Goal: Transaction & Acquisition: Purchase product/service

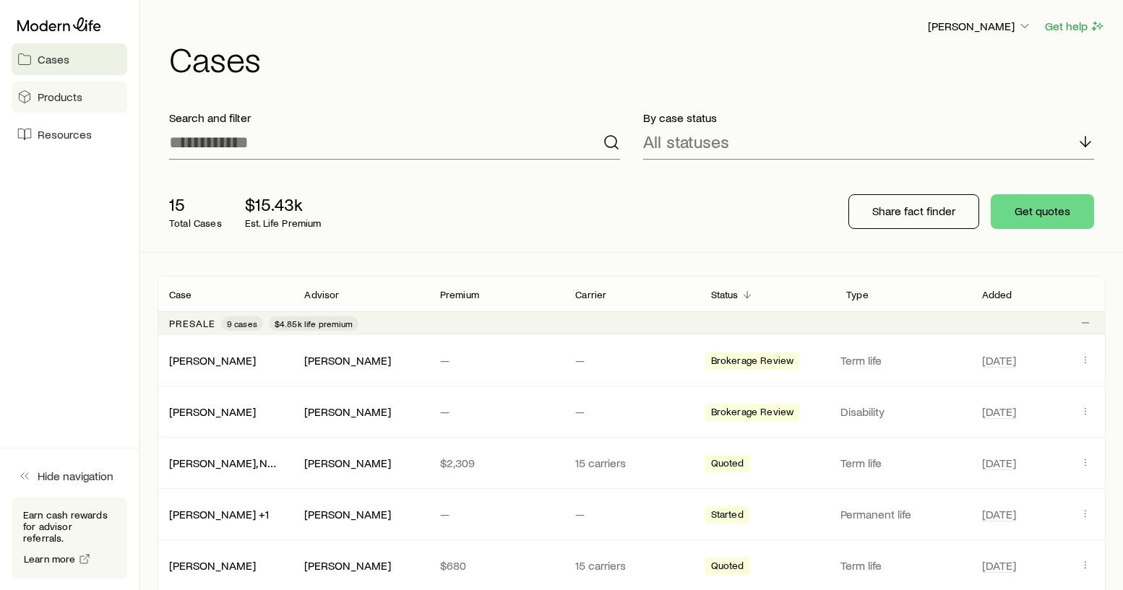
click at [87, 102] on link "Products" at bounding box center [70, 97] width 116 height 32
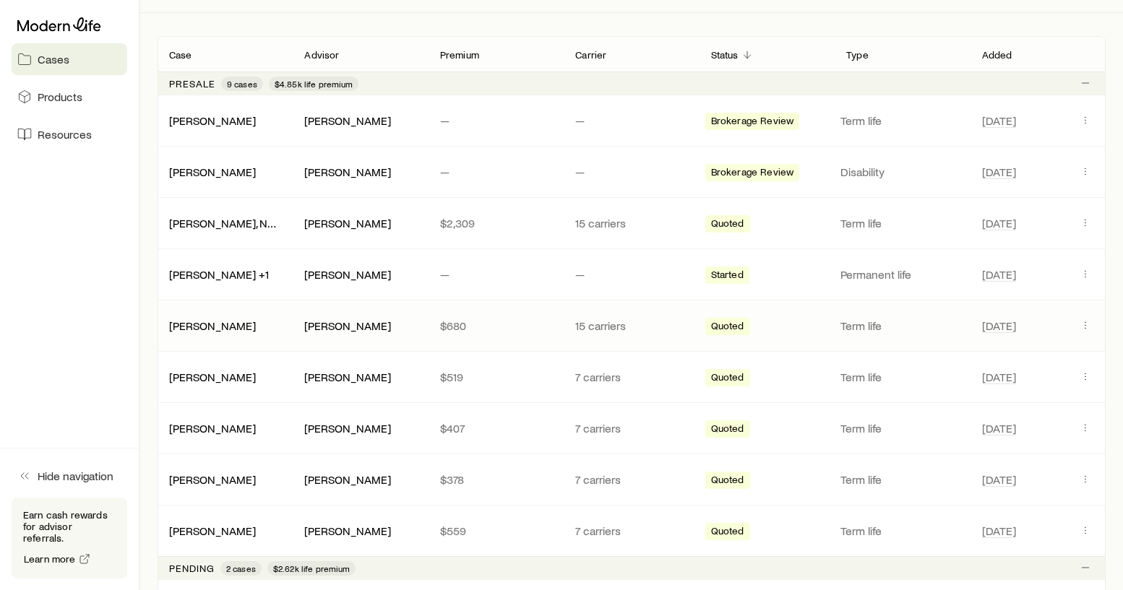
scroll to position [243, 0]
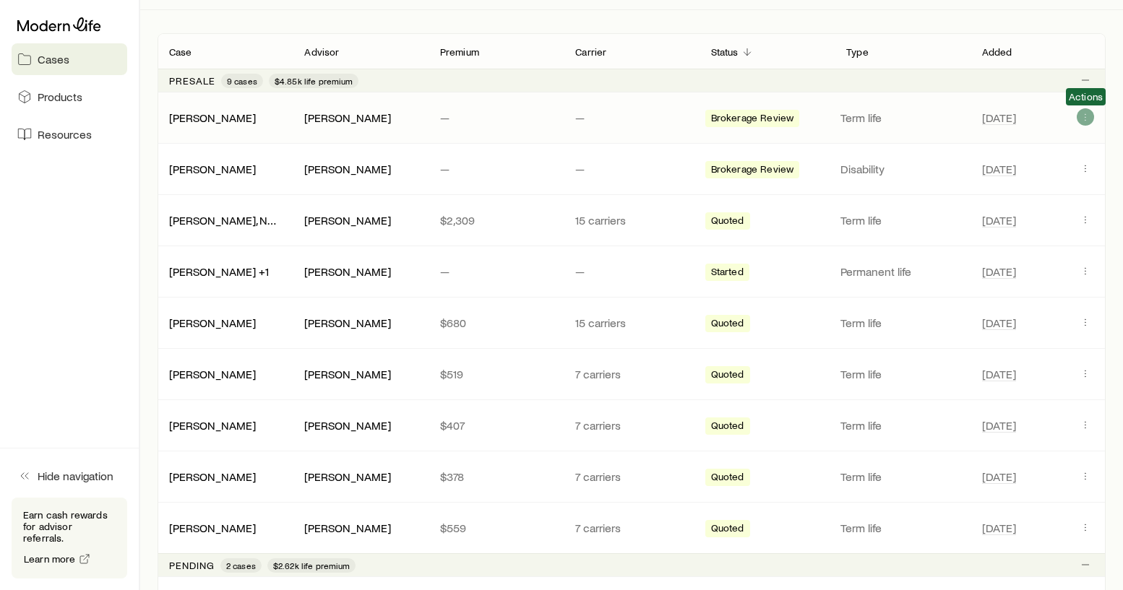
click at [1082, 119] on icon "Client cases" at bounding box center [1085, 117] width 12 height 12
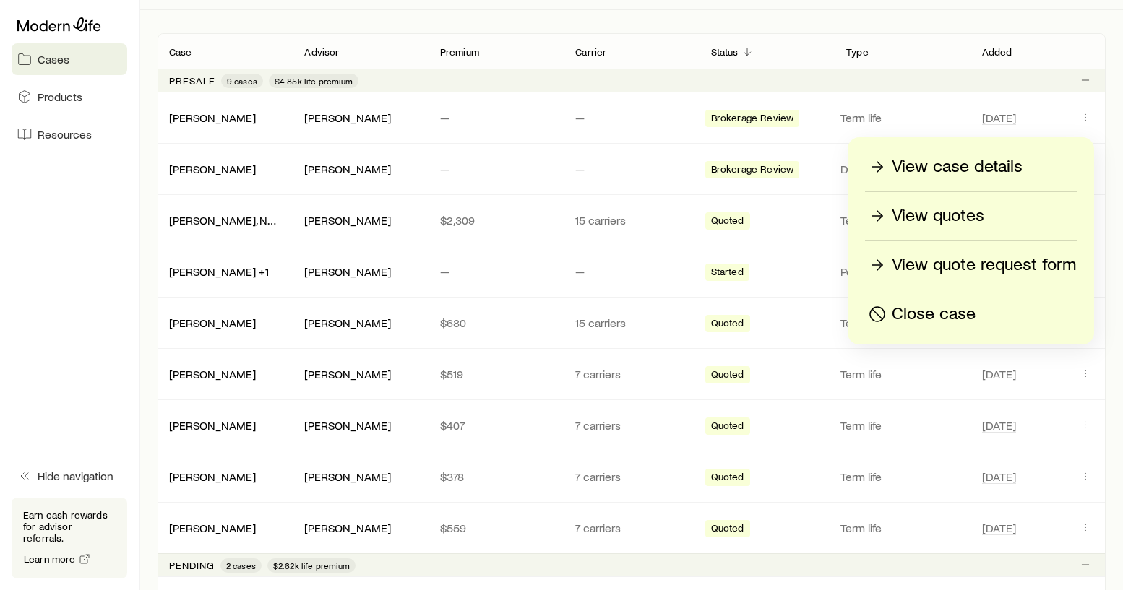
click at [956, 220] on p "View quotes" at bounding box center [937, 215] width 92 height 23
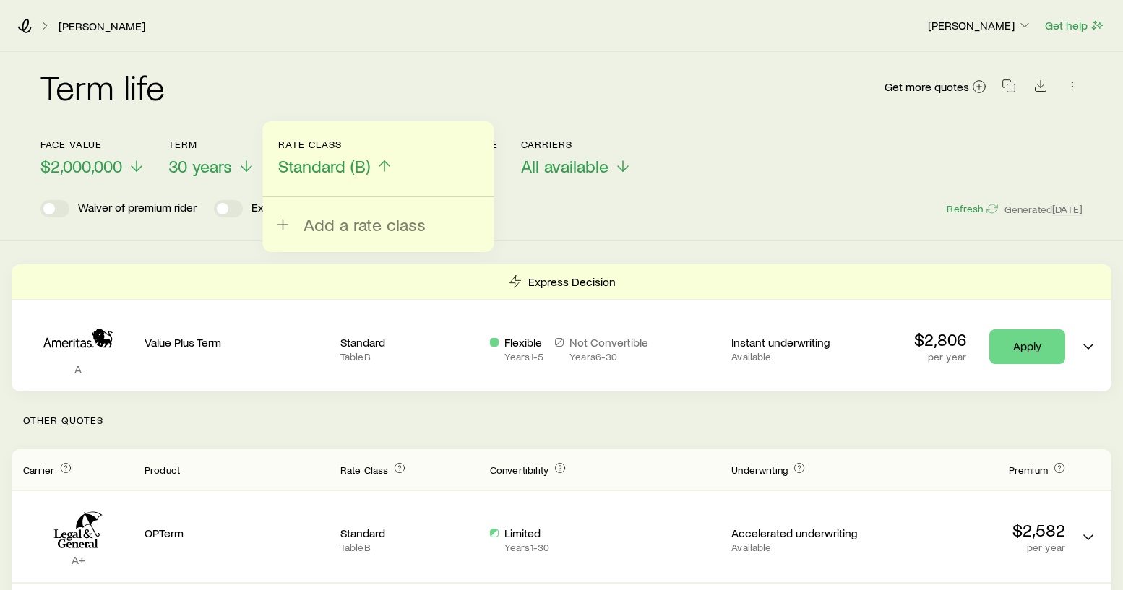
click at [364, 170] on span "Standard (B)" at bounding box center [324, 166] width 92 height 20
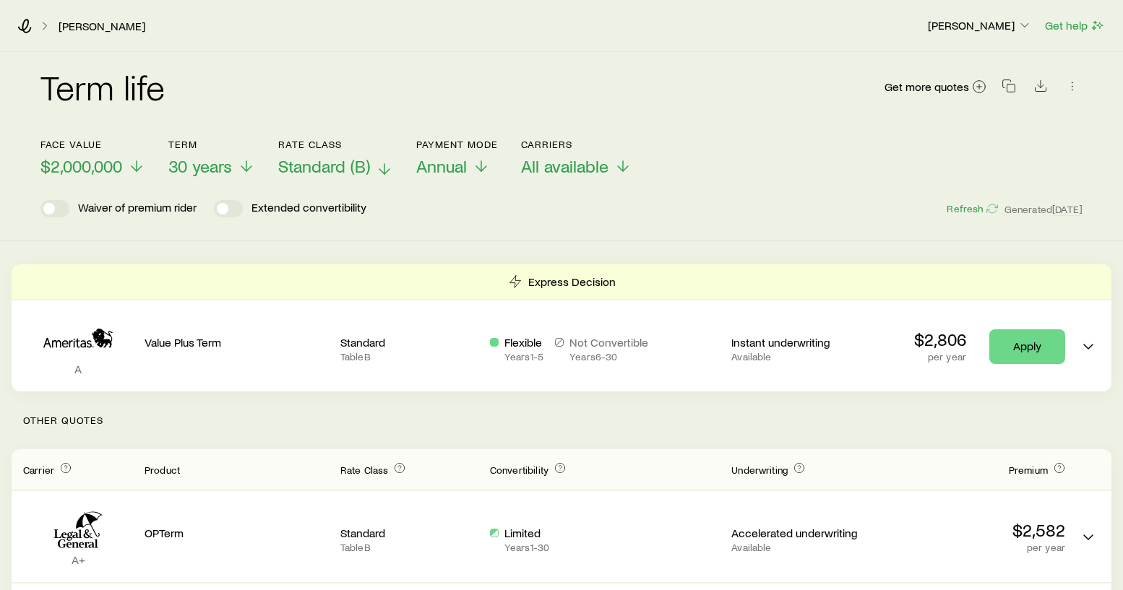
click at [359, 165] on span "Standard (B)" at bounding box center [324, 166] width 92 height 20
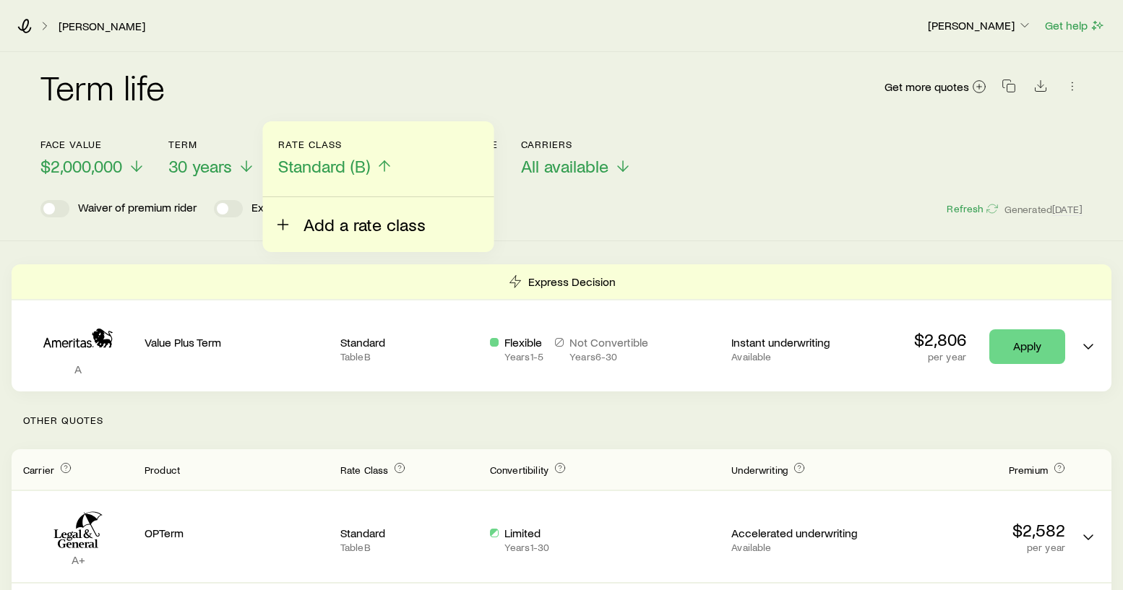
click at [343, 218] on span "Add a rate class" at bounding box center [364, 225] width 122 height 20
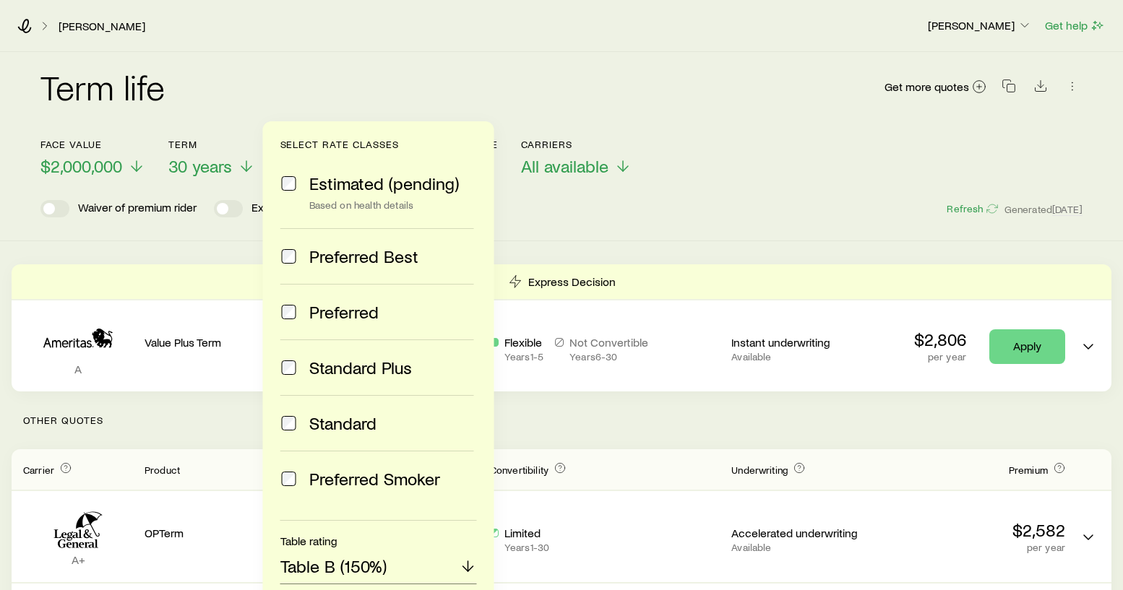
click at [338, 423] on span "Standard" at bounding box center [342, 423] width 67 height 20
click at [329, 425] on span "Standard" at bounding box center [342, 423] width 67 height 20
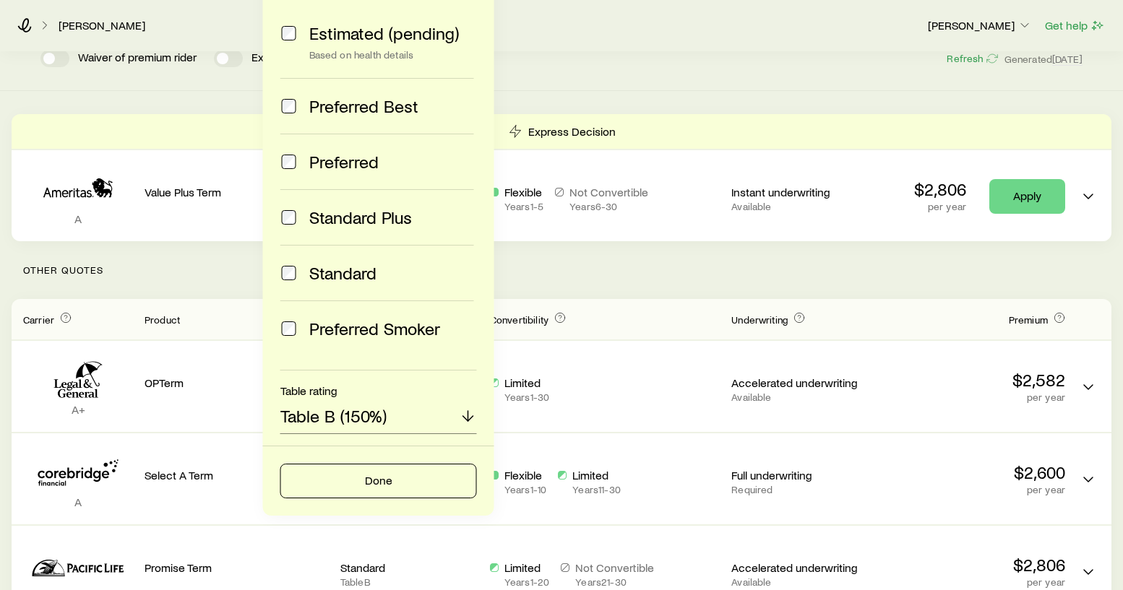
scroll to position [151, 0]
click at [463, 413] on icon at bounding box center [467, 415] width 17 height 17
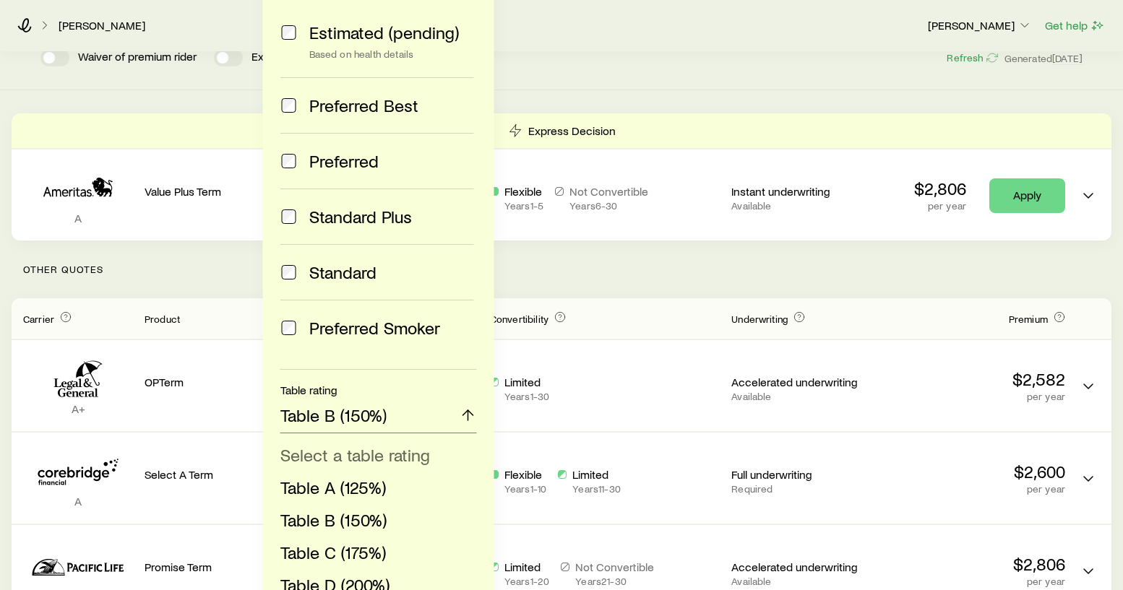
click at [402, 452] on span "Select a table rating" at bounding box center [355, 454] width 150 height 21
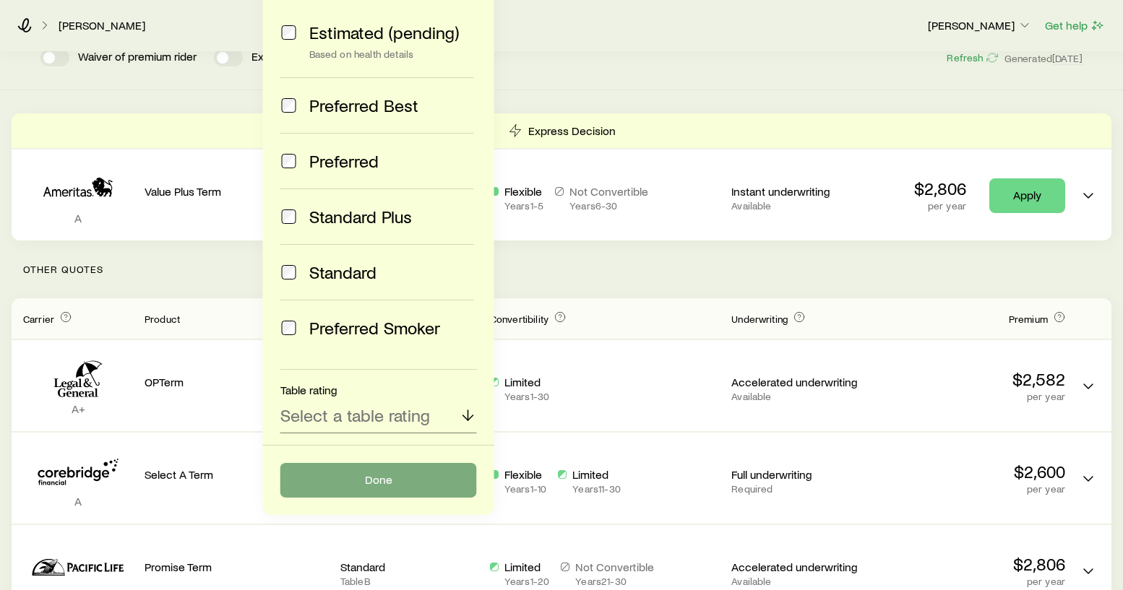
click at [402, 490] on button "Done" at bounding box center [378, 480] width 196 height 35
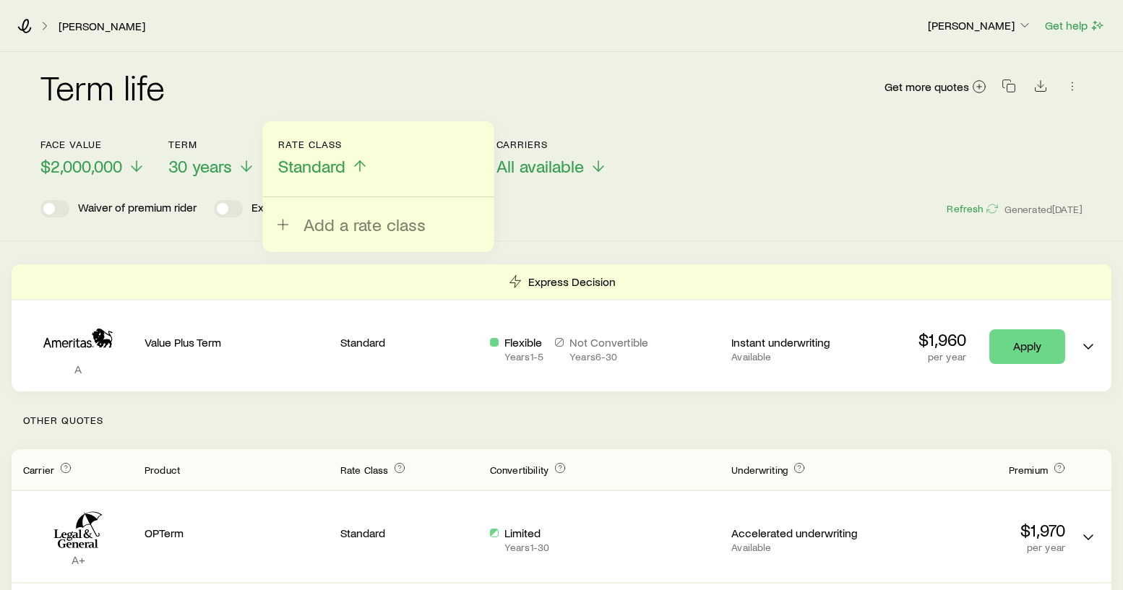
scroll to position [0, 0]
click at [561, 216] on div "Waiver of premium rider Extended convertibility Refresh Generated 1d ago" at bounding box center [561, 208] width 1042 height 17
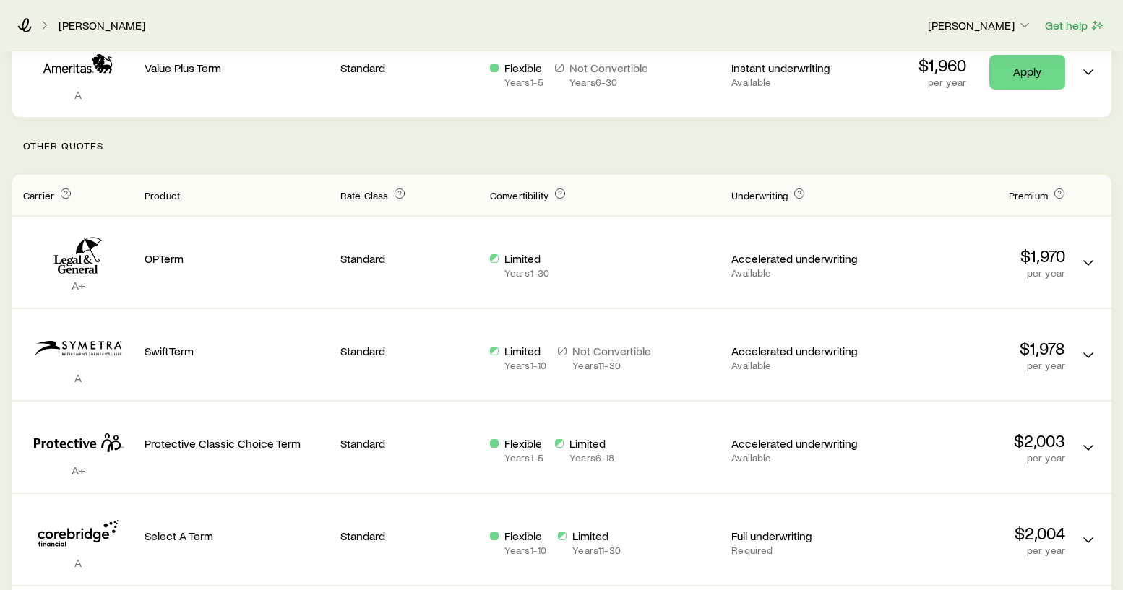
scroll to position [275, 0]
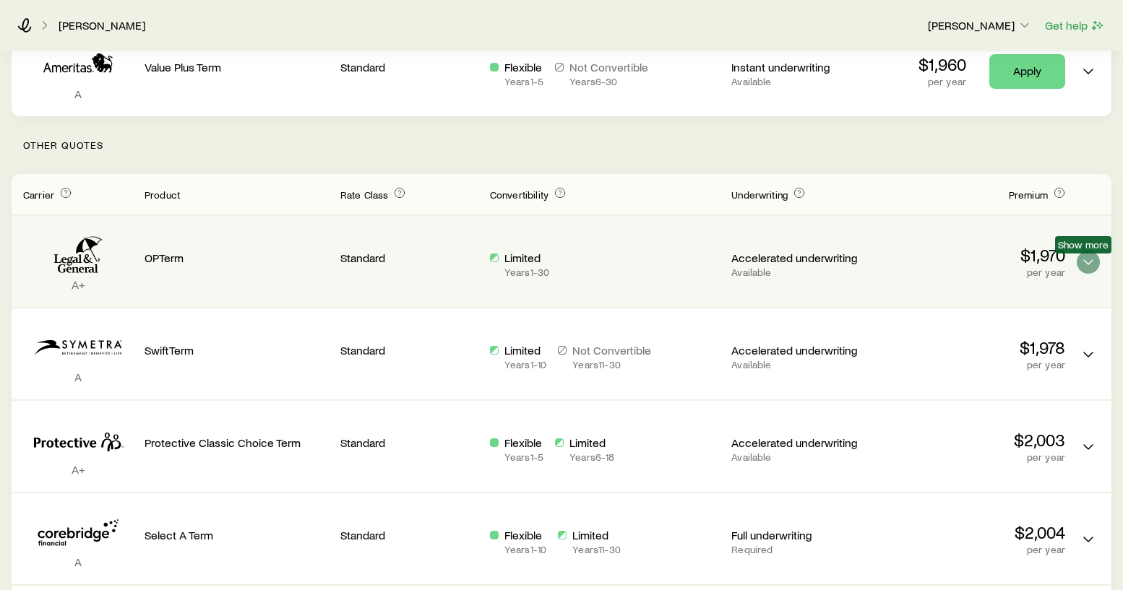
click at [1081, 258] on icon "Term quotes" at bounding box center [1087, 262] width 17 height 17
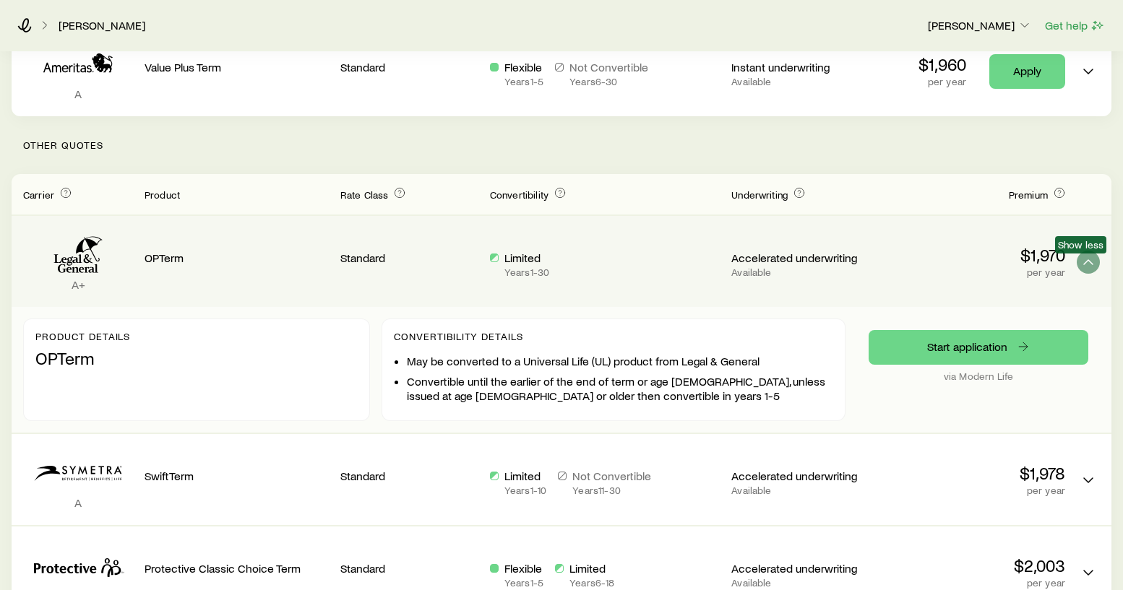
click at [1082, 258] on icon "Term quotes" at bounding box center [1087, 262] width 17 height 17
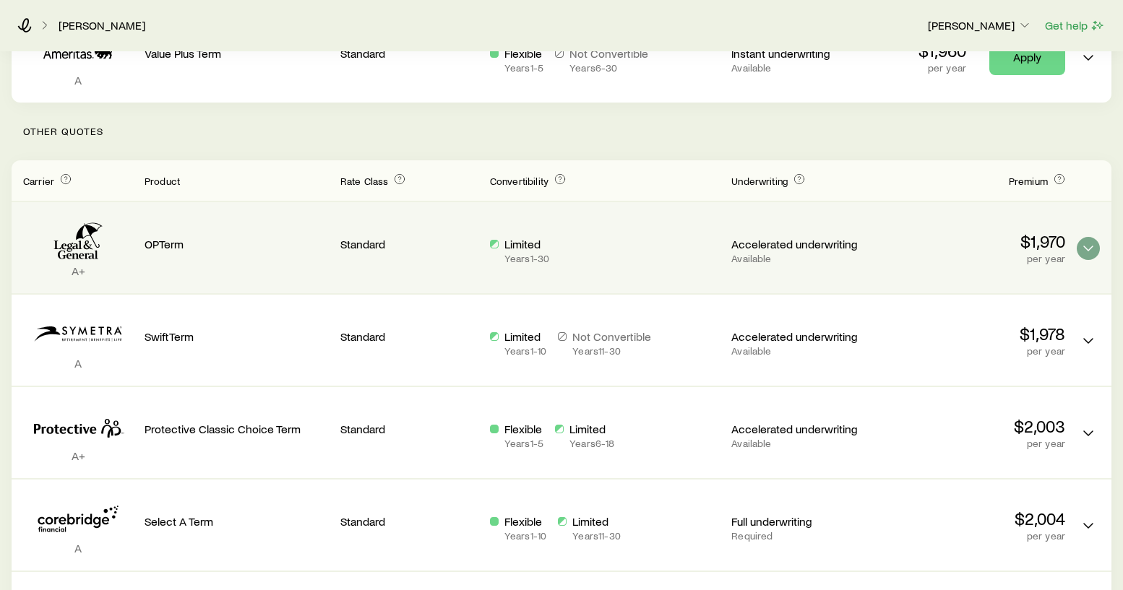
scroll to position [299, 0]
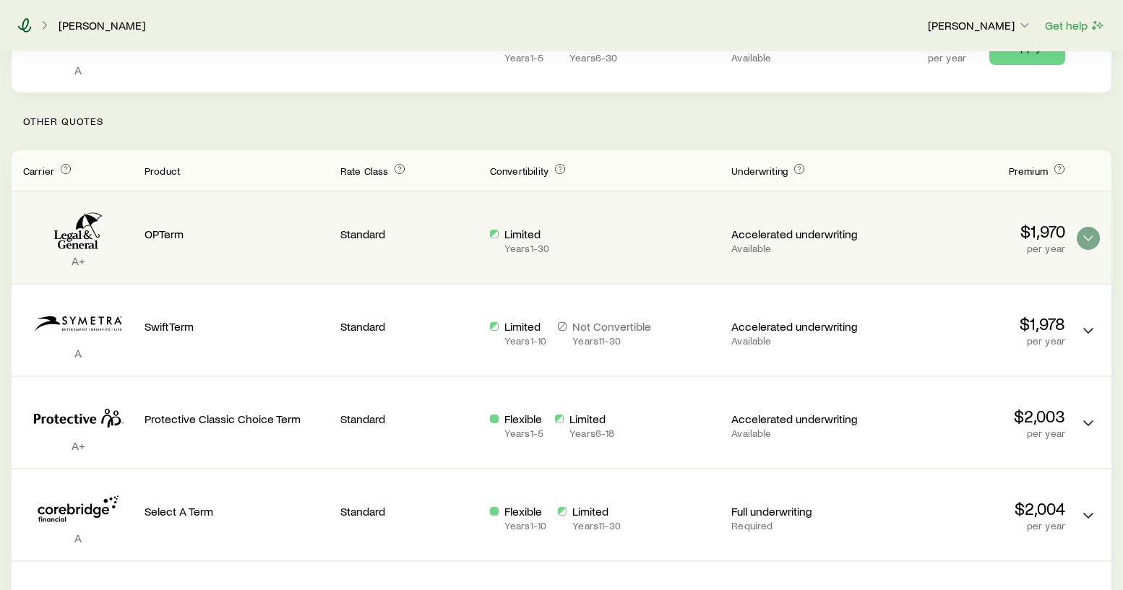
click at [25, 23] on icon at bounding box center [24, 25] width 14 height 14
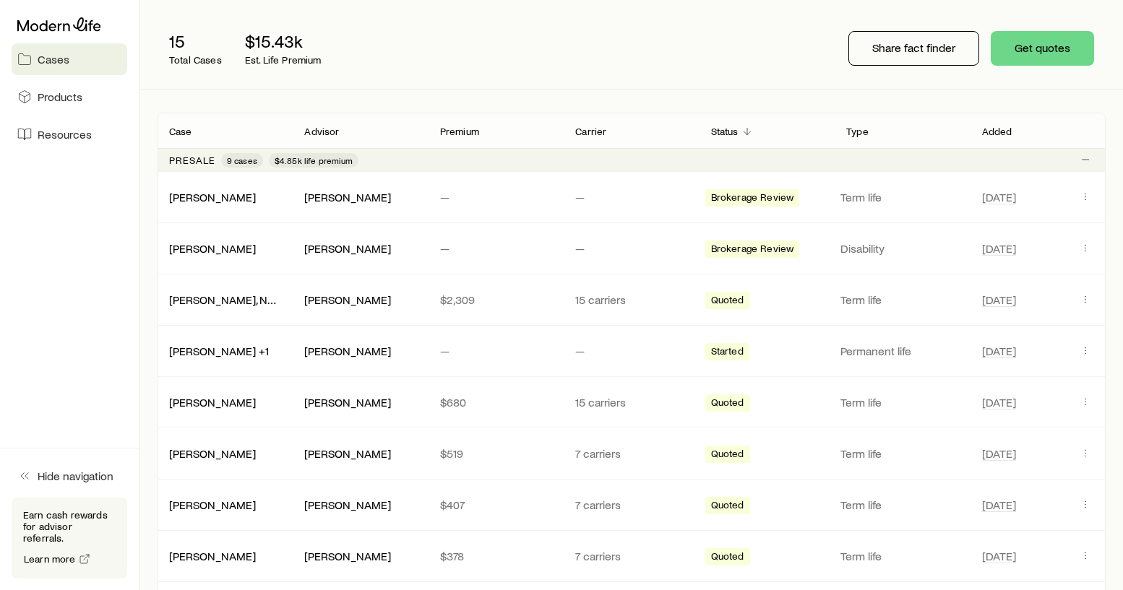
scroll to position [166, 0]
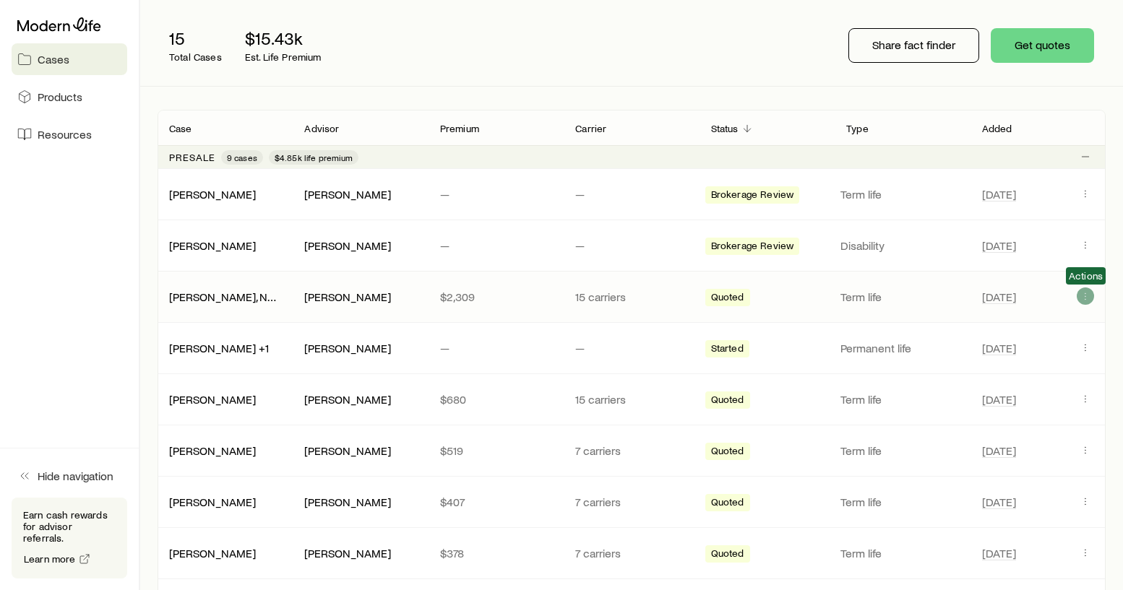
click at [1081, 296] on icon "Client cases" at bounding box center [1085, 296] width 12 height 12
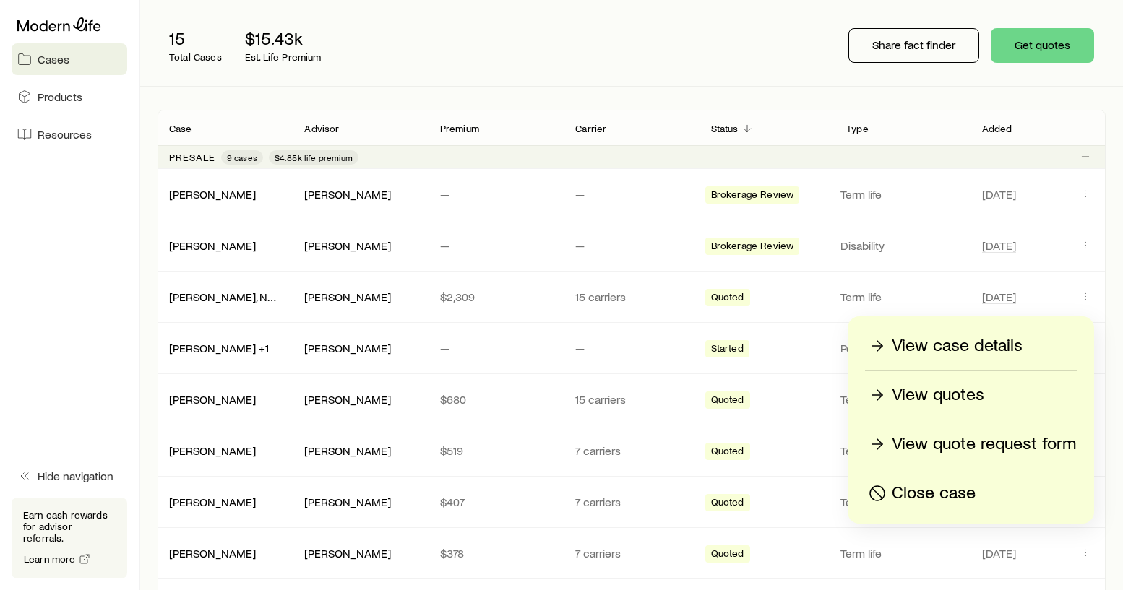
click at [941, 402] on p "View quotes" at bounding box center [937, 395] width 92 height 23
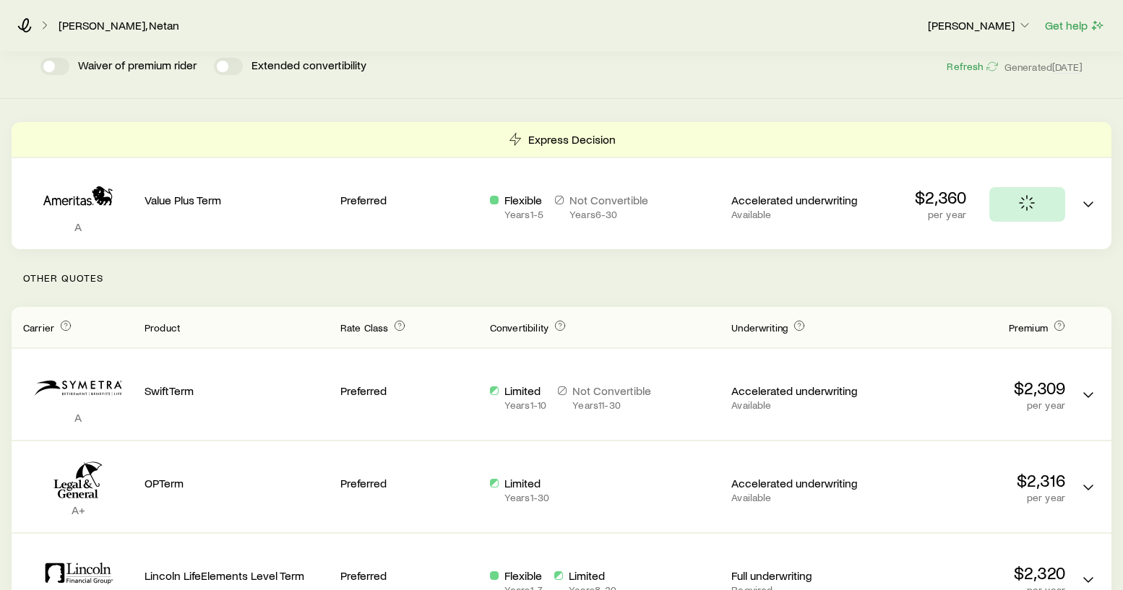
scroll to position [145, 0]
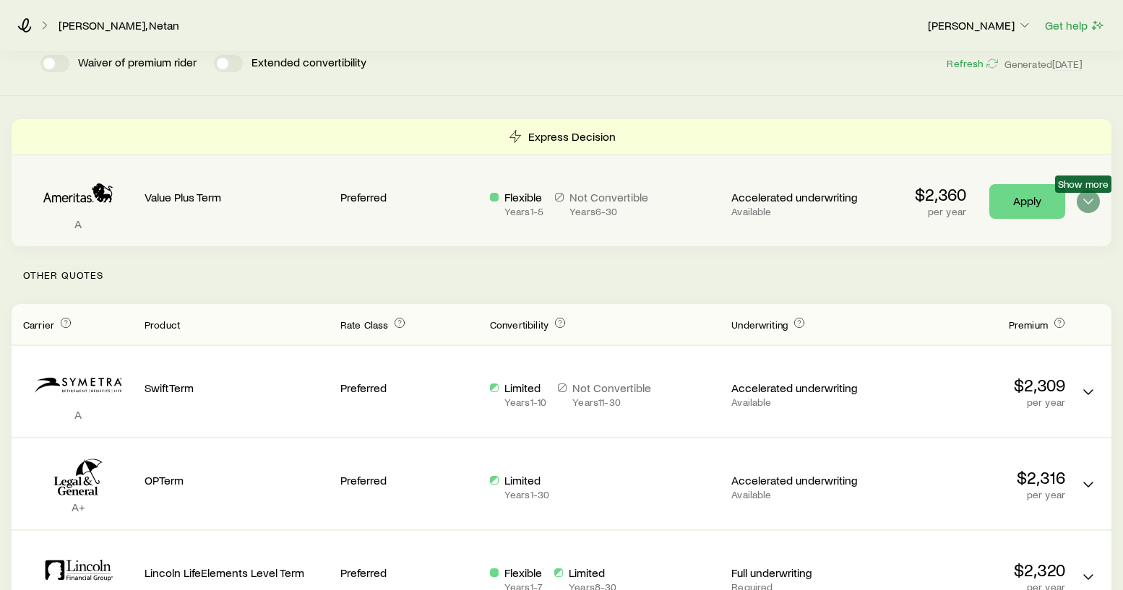
click at [1086, 201] on polyline "Term quotes" at bounding box center [1088, 201] width 9 height 4
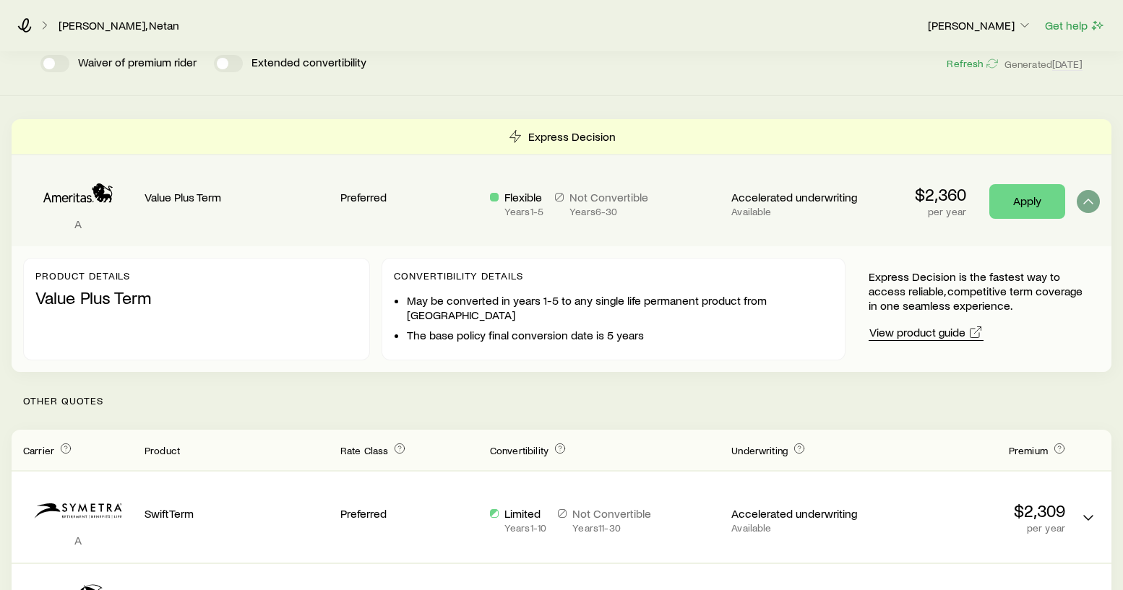
click at [972, 331] on icon "Term quotes" at bounding box center [975, 332] width 14 height 14
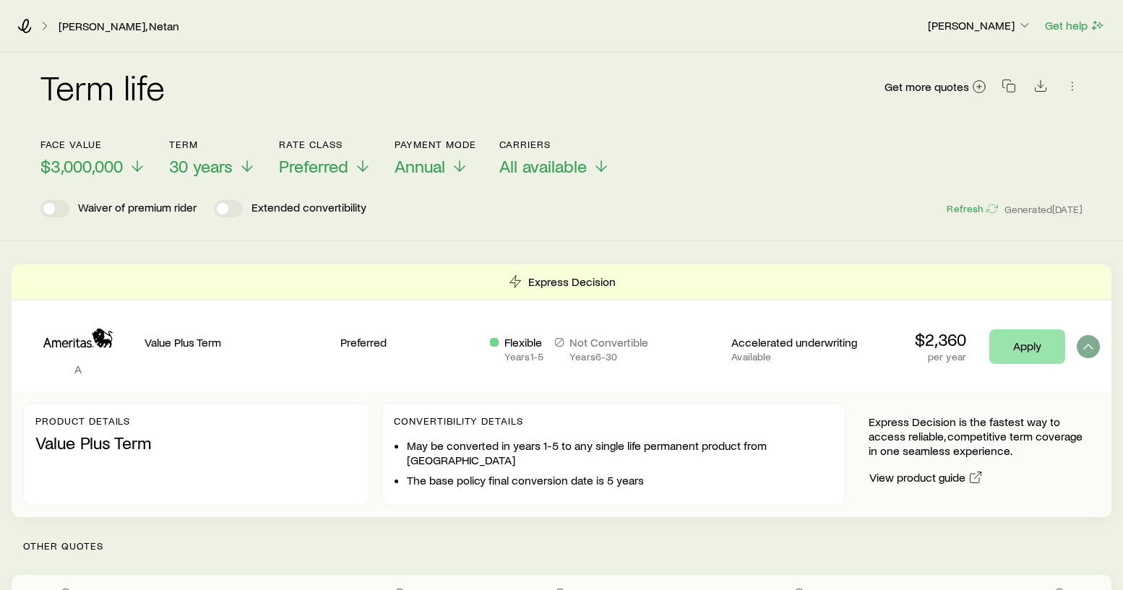
scroll to position [0, 0]
click at [1018, 345] on link "Apply" at bounding box center [1027, 346] width 76 height 35
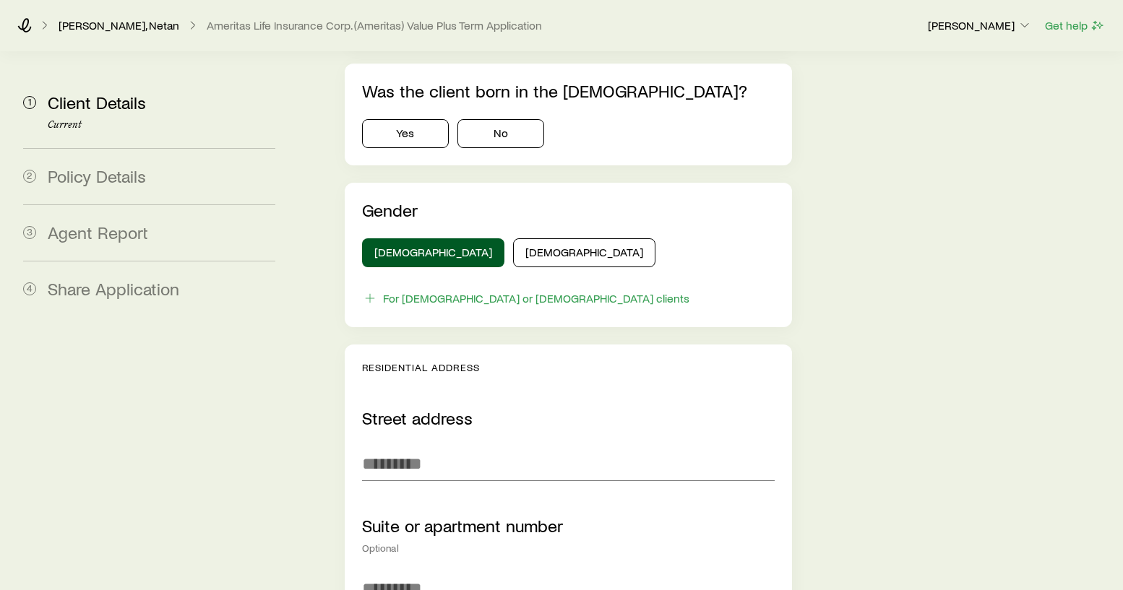
scroll to position [893, 0]
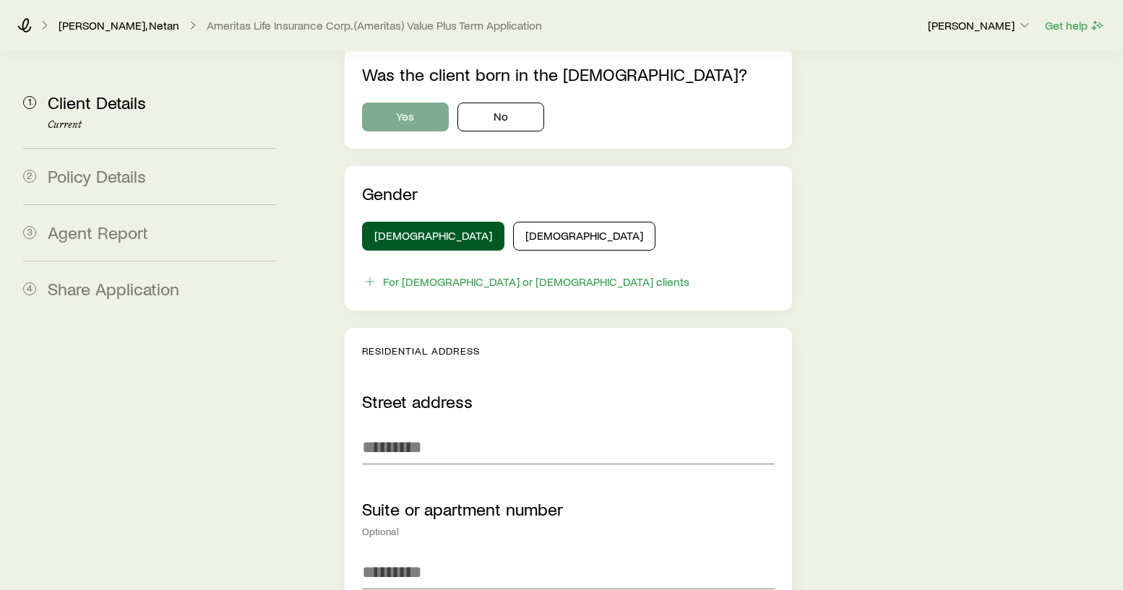
click at [426, 103] on button "Yes" at bounding box center [405, 117] width 87 height 29
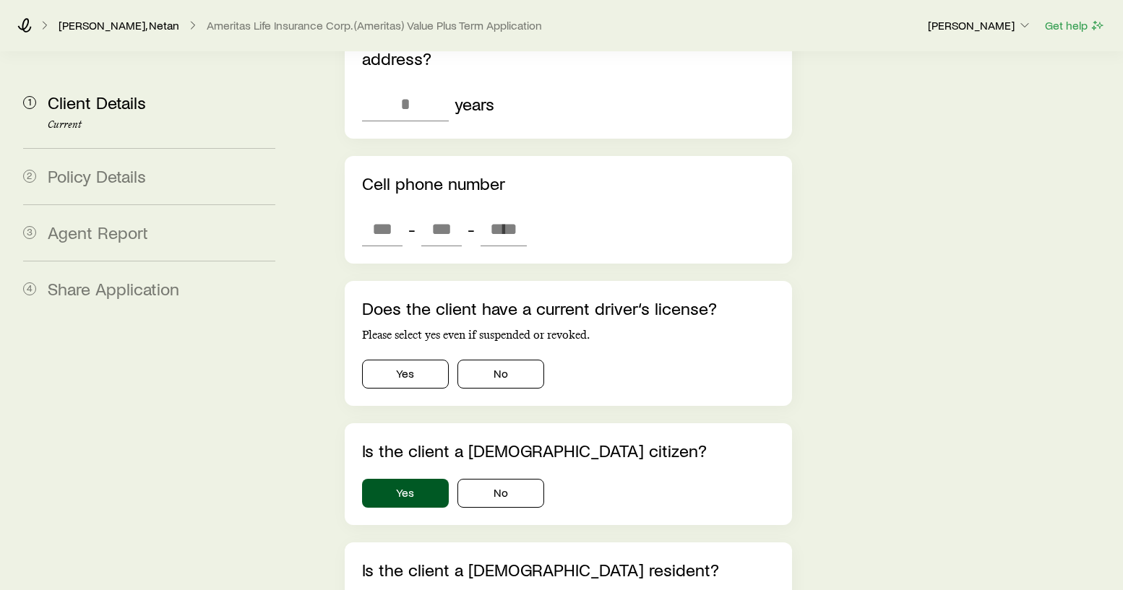
scroll to position [1032, 0]
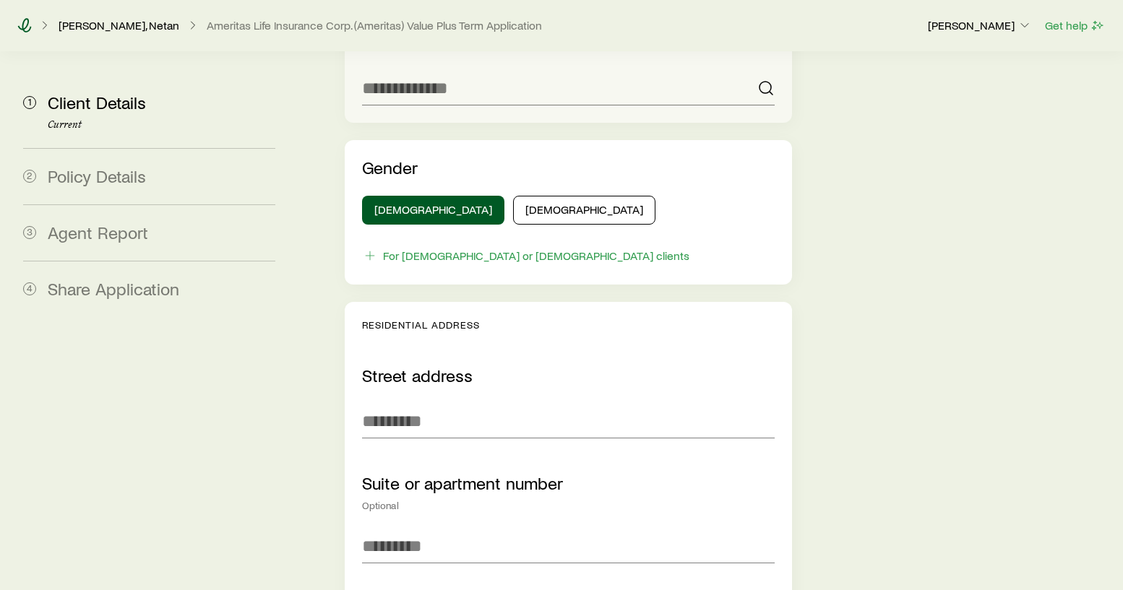
click at [25, 25] on icon at bounding box center [24, 25] width 14 height 14
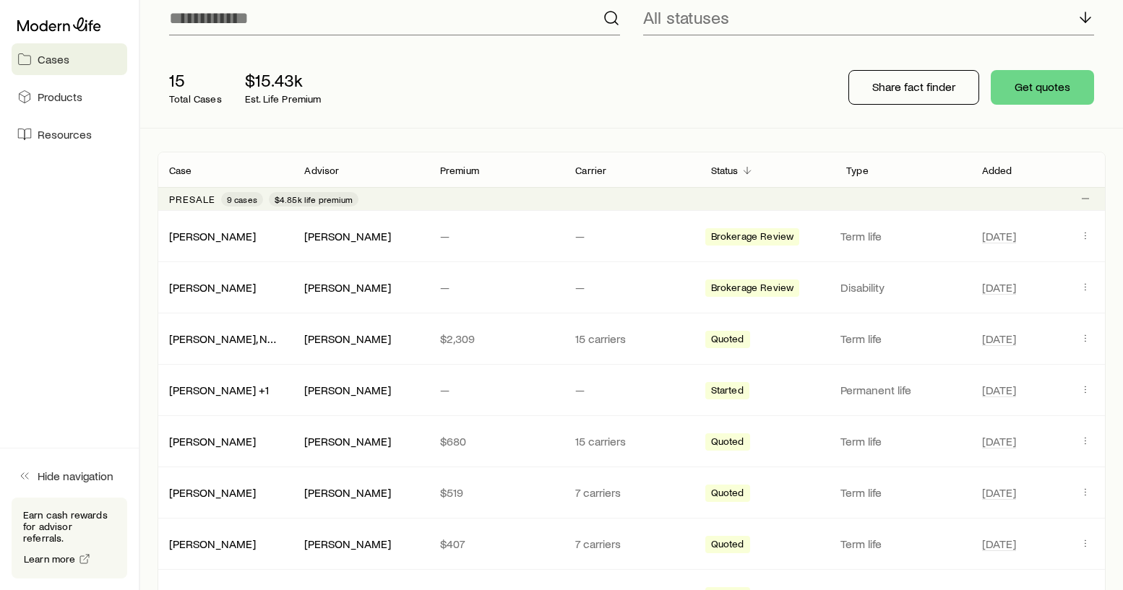
scroll to position [127, 0]
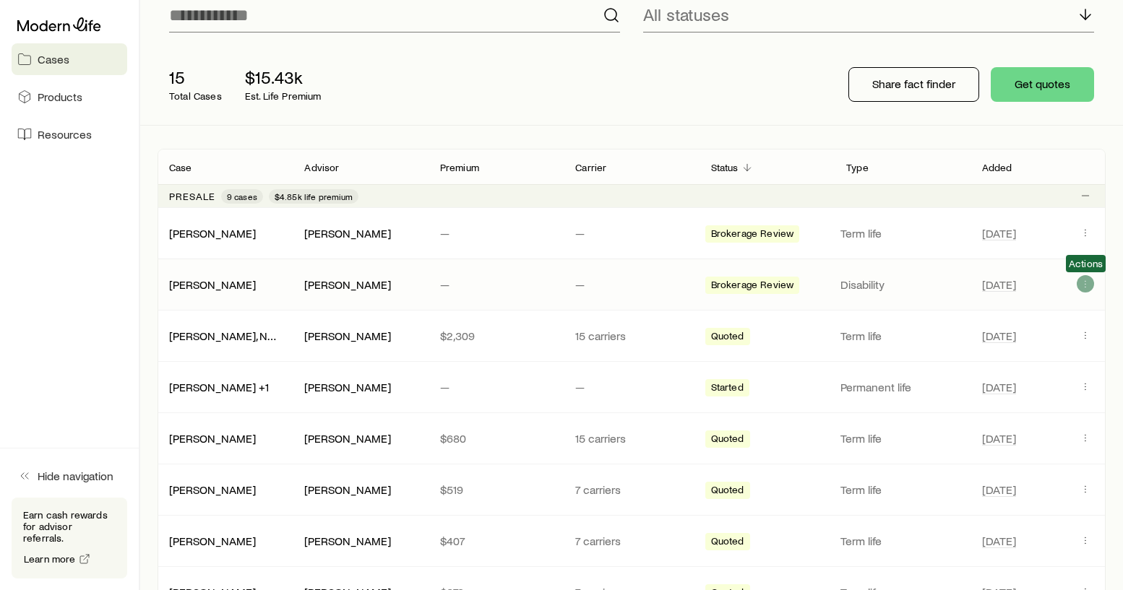
click at [1084, 284] on icon "Client cases" at bounding box center [1085, 284] width 12 height 12
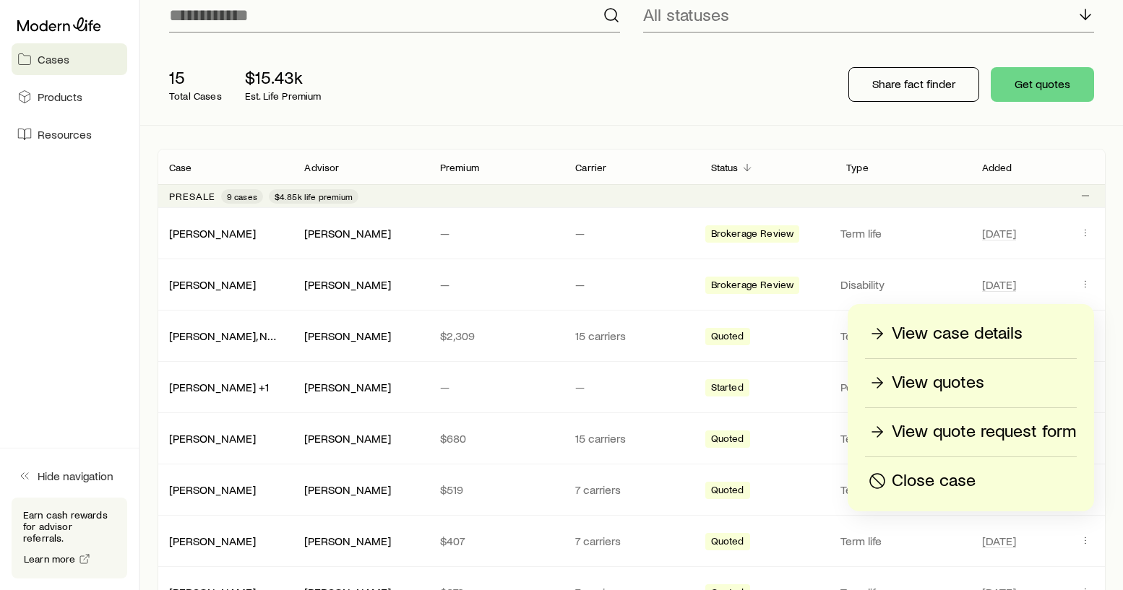
click at [974, 373] on p "View quotes" at bounding box center [937, 382] width 92 height 23
